Goal: Navigation & Orientation: Find specific page/section

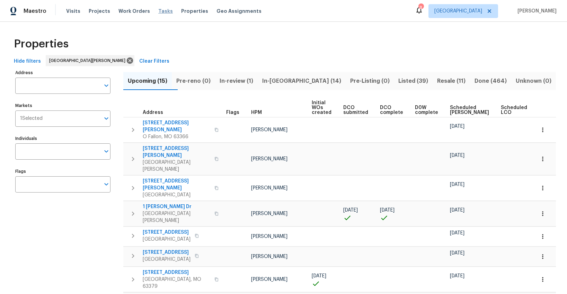
click at [158, 11] on span "Tasks" at bounding box center [165, 11] width 15 height 5
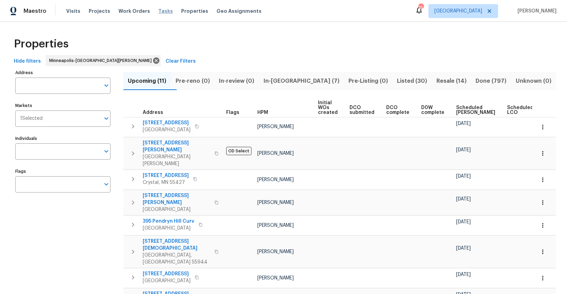
click at [161, 10] on span "Tasks" at bounding box center [165, 11] width 15 height 5
